Goal: Navigation & Orientation: Understand site structure

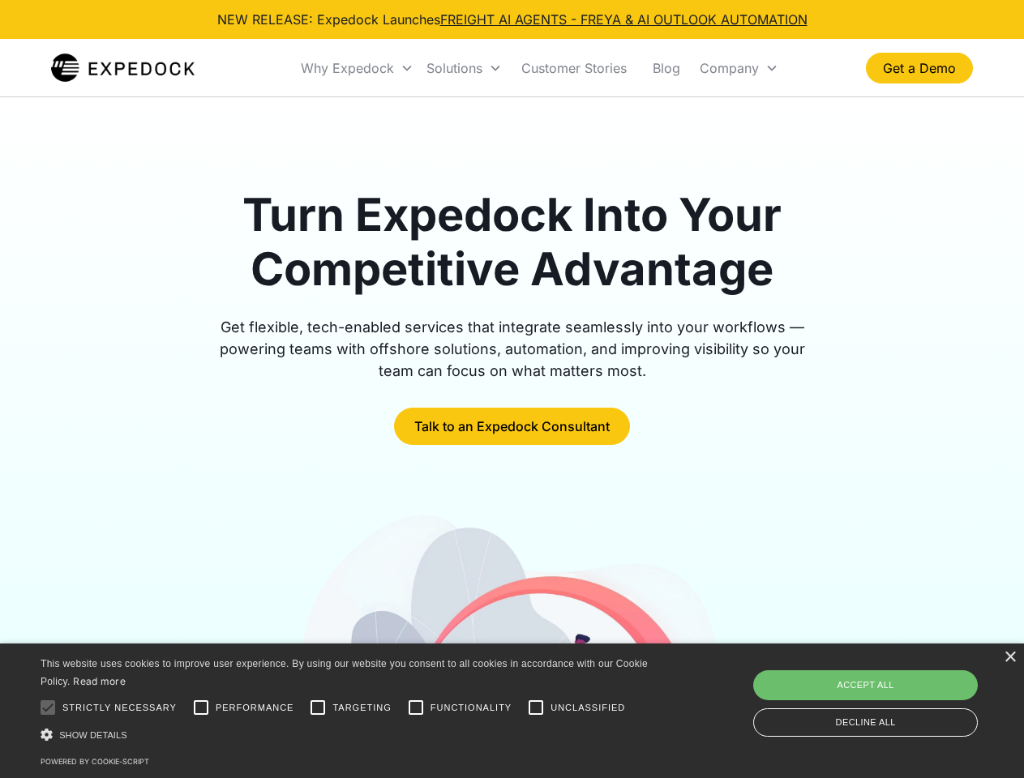
click at [358, 68] on div "Why Expedock" at bounding box center [347, 68] width 93 height 16
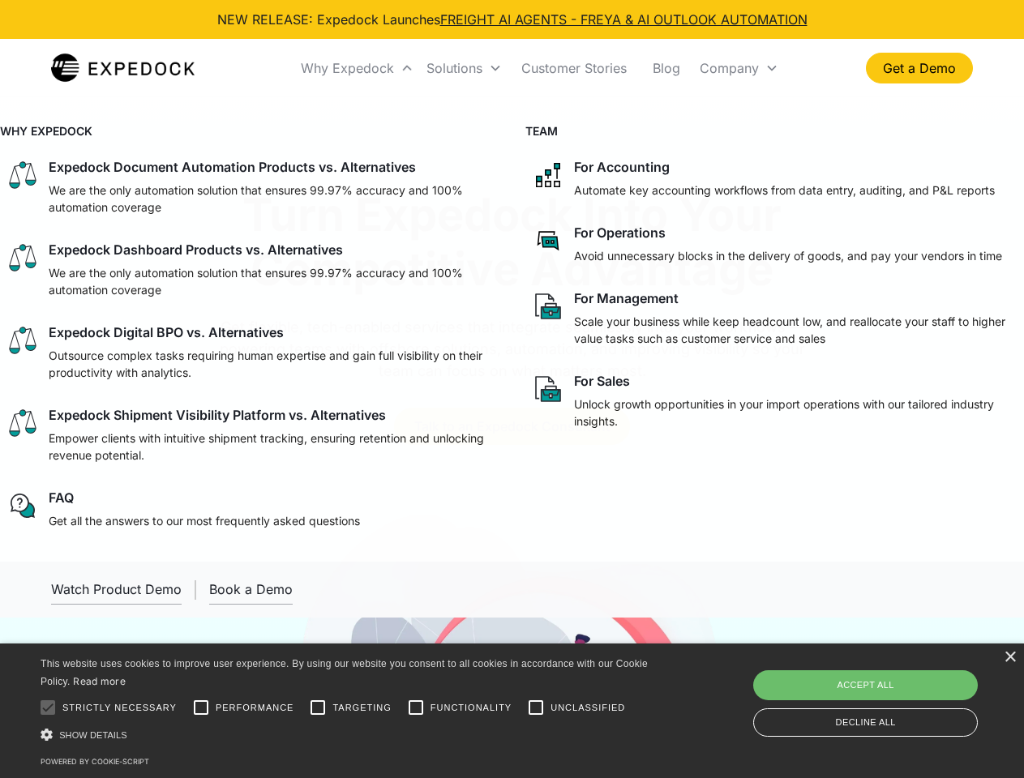
click at [464, 68] on div "Solutions" at bounding box center [454, 68] width 56 height 16
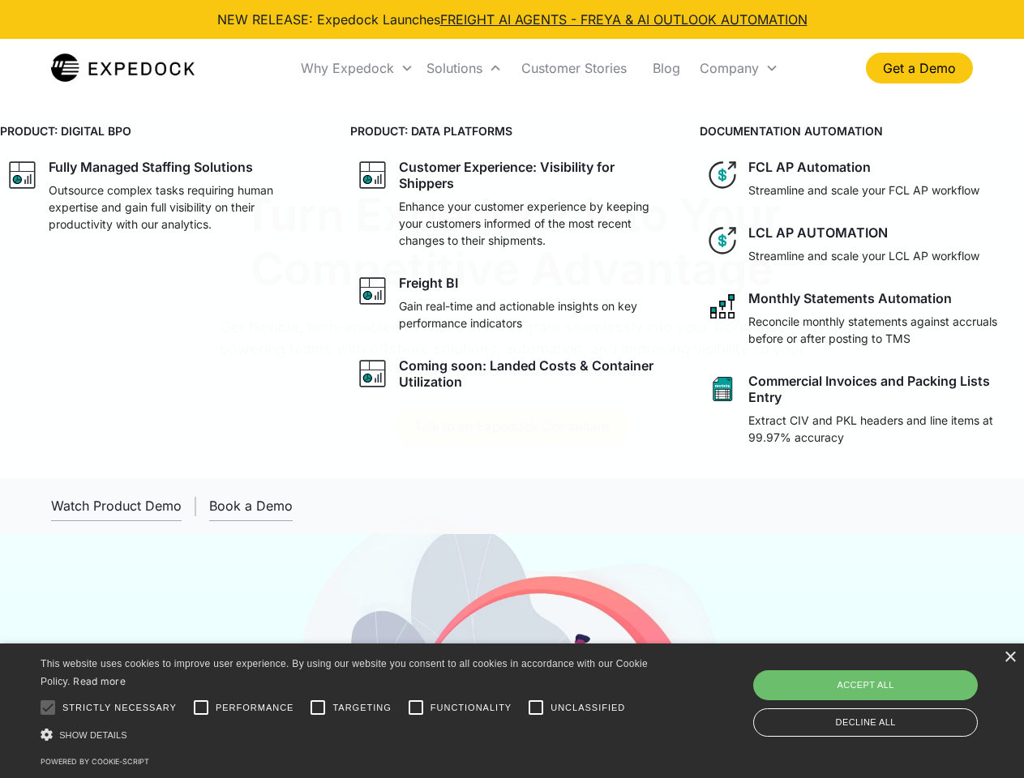
click at [739, 68] on div "Company" at bounding box center [729, 68] width 59 height 16
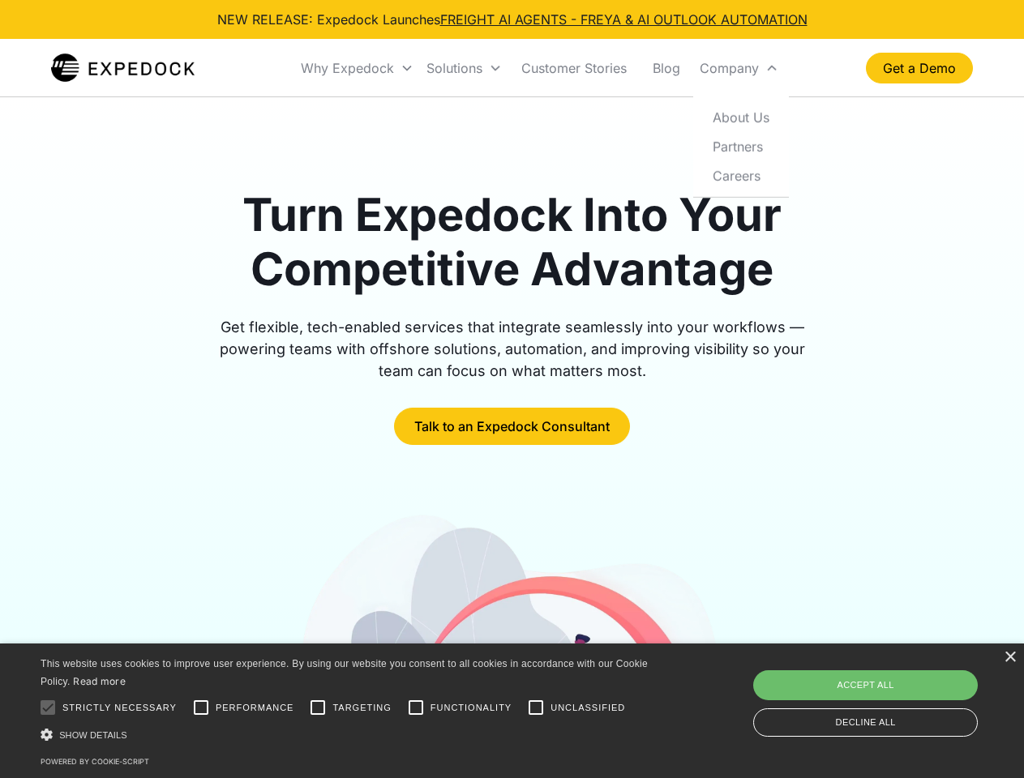
click at [48, 708] on div at bounding box center [48, 708] width 32 height 32
click at [201, 708] on input "Performance" at bounding box center [201, 708] width 32 height 32
checkbox input "true"
click at [318, 708] on input "Targeting" at bounding box center [318, 708] width 32 height 32
checkbox input "true"
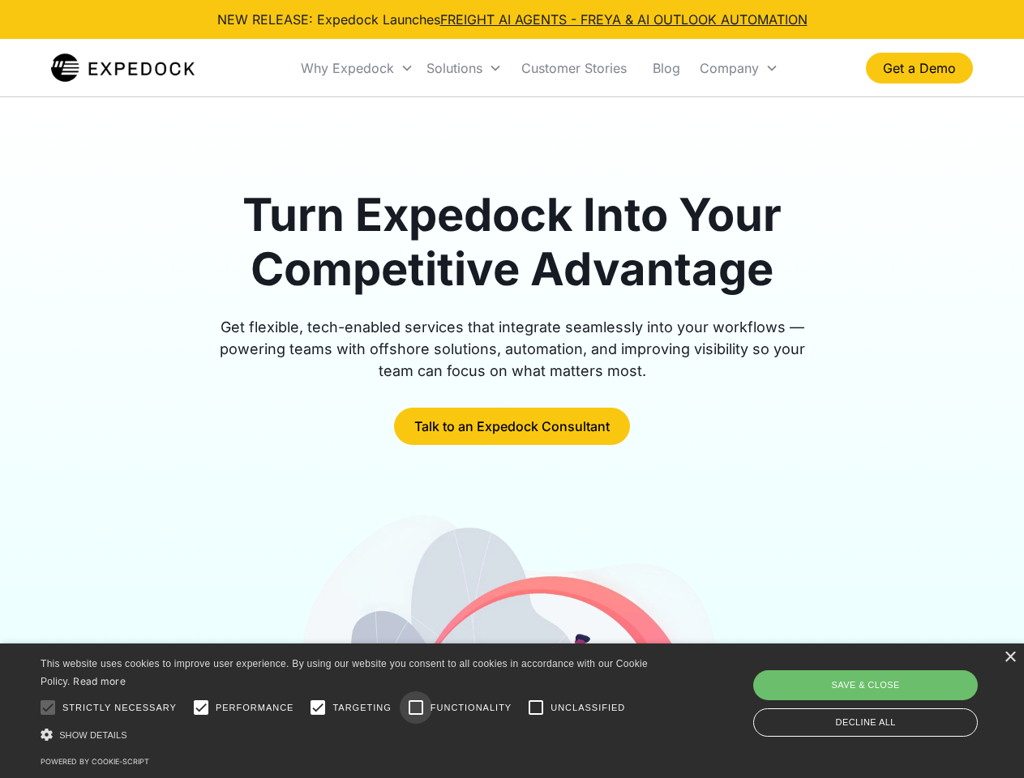
click at [416, 708] on input "Functionality" at bounding box center [416, 708] width 32 height 32
checkbox input "true"
click at [536, 708] on input "Unclassified" at bounding box center [536, 708] width 32 height 32
checkbox input "true"
click at [347, 734] on div "Show details Hide details" at bounding box center [347, 734] width 613 height 17
